Goal: Transaction & Acquisition: Purchase product/service

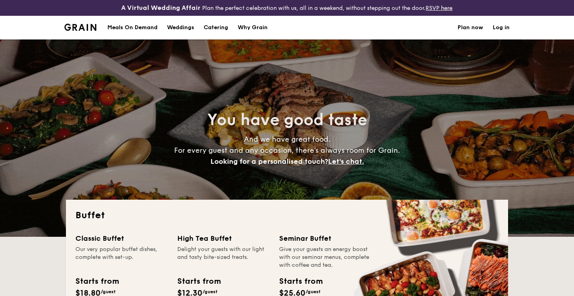
select select
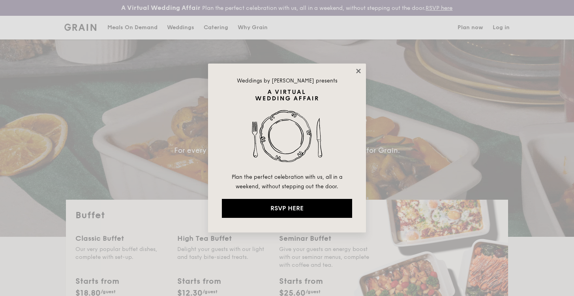
click at [361, 72] on icon at bounding box center [358, 71] width 7 height 7
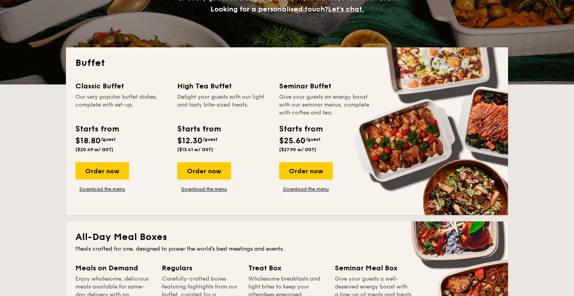
scroll to position [171, 0]
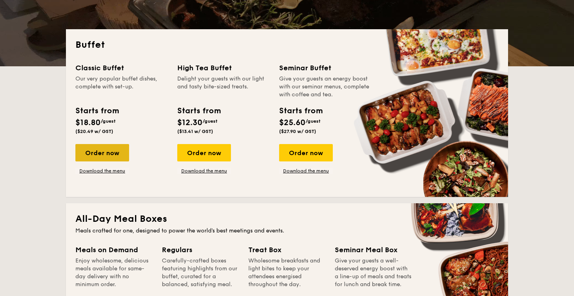
click at [124, 152] on div "Order now" at bounding box center [102, 152] width 54 height 17
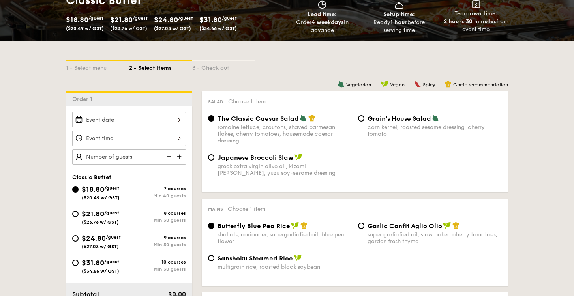
scroll to position [183, 0]
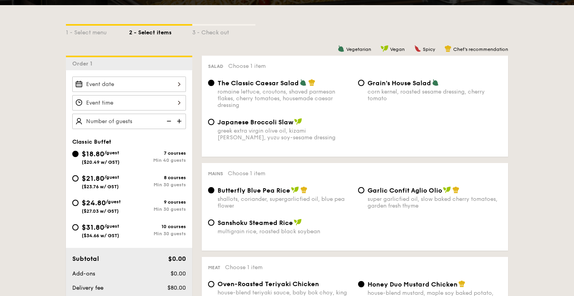
click at [168, 183] on div "Min 30 guests" at bounding box center [157, 185] width 57 height 6
click at [79, 182] on input "$21.80 /guest ($23.76 w/ GST) 8 courses Min 30 guests" at bounding box center [75, 178] width 6 height 6
radio input "true"
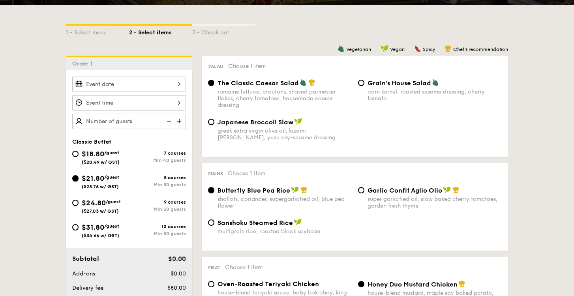
radio input "true"
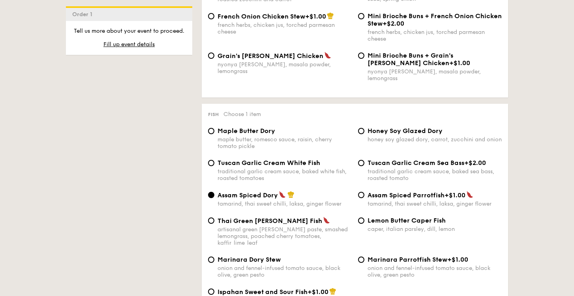
scroll to position [726, 0]
